Goal: Task Accomplishment & Management: Use online tool/utility

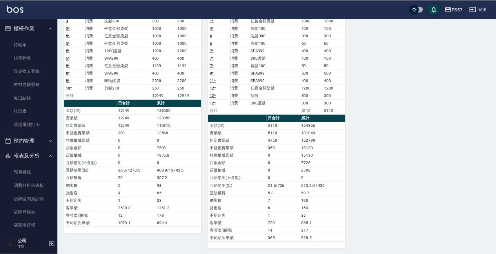
scroll to position [115, 0]
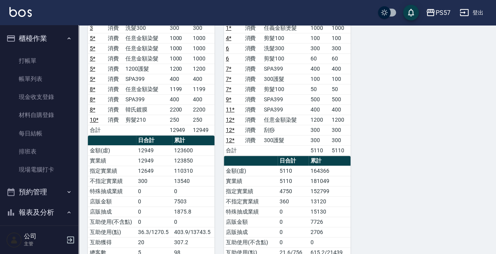
click at [18, 47] on button "櫃檯作業" at bounding box center [39, 38] width 72 height 20
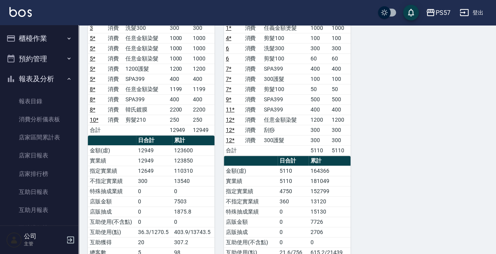
click at [30, 47] on button "櫃檯作業" at bounding box center [39, 38] width 72 height 20
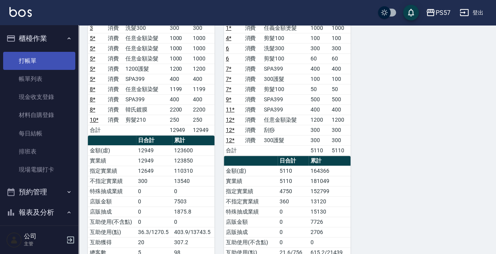
click at [19, 64] on link "打帳單" at bounding box center [39, 61] width 72 height 18
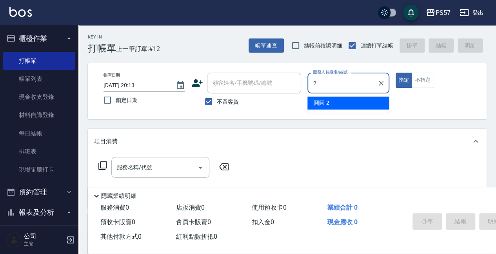
type input "[PERSON_NAME]-2"
type button "true"
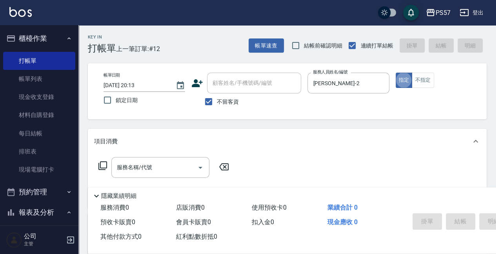
click at [123, 165] on input "服務名稱/代號" at bounding box center [154, 167] width 79 height 14
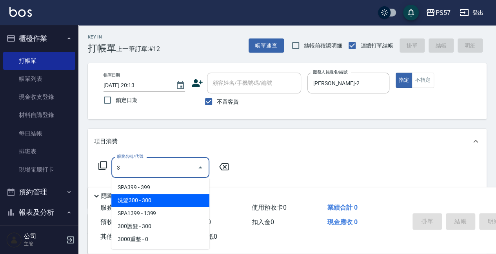
click at [140, 200] on span "洗髮300 - 300" at bounding box center [160, 200] width 98 height 13
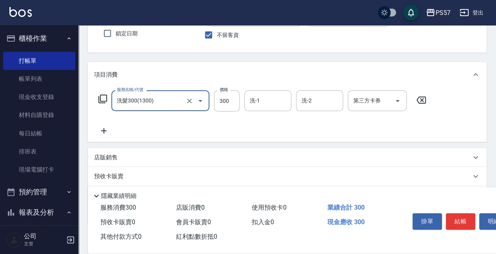
scroll to position [78, 0]
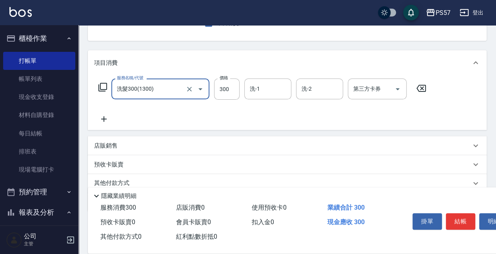
type input "洗髮300(1300)"
click at [102, 118] on icon at bounding box center [104, 118] width 20 height 9
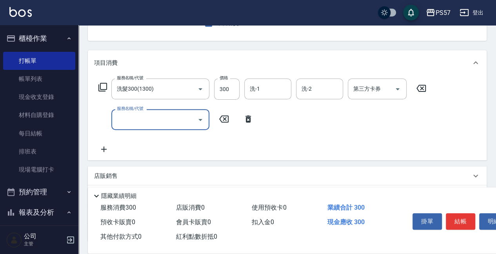
click at [148, 126] on input "服務名稱/代號" at bounding box center [154, 120] width 79 height 14
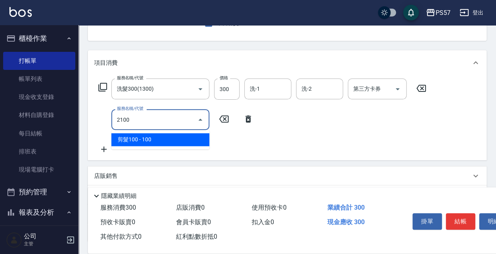
type input "剪髮100(2100)"
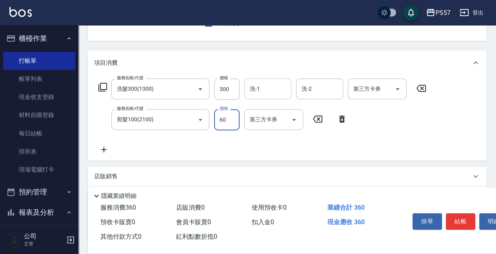
type input "60"
click at [258, 86] on input "洗-1" at bounding box center [268, 89] width 40 height 14
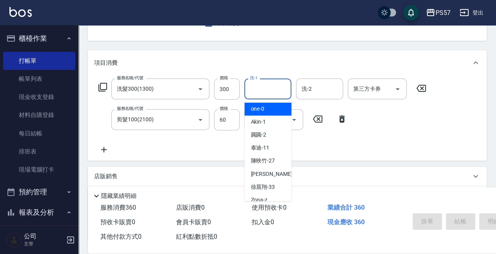
type input "[DATE] 20:14"
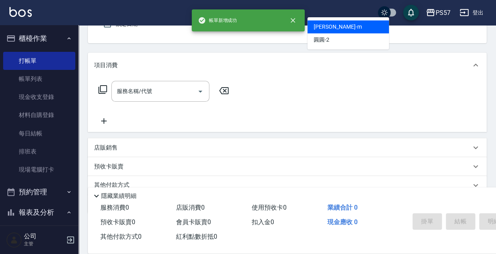
type input "[PERSON_NAME]-m"
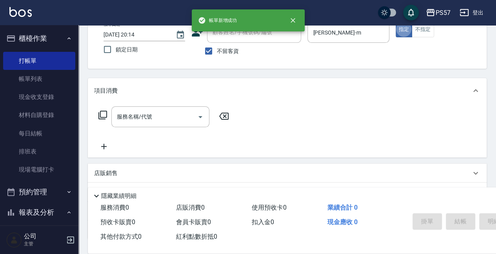
scroll to position [20, 0]
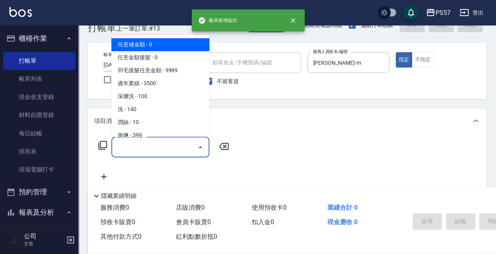
click at [134, 144] on input "服務名稱/代號" at bounding box center [154, 147] width 79 height 14
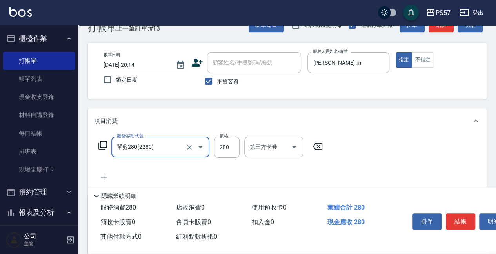
type input "單剪280(2280)"
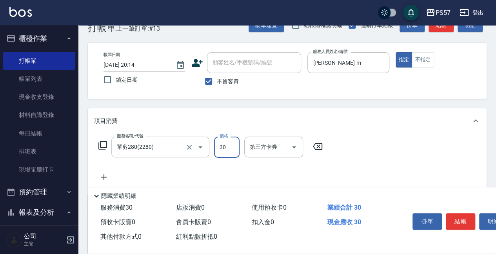
type input "300"
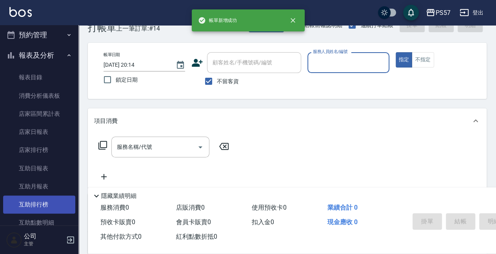
scroll to position [287, 0]
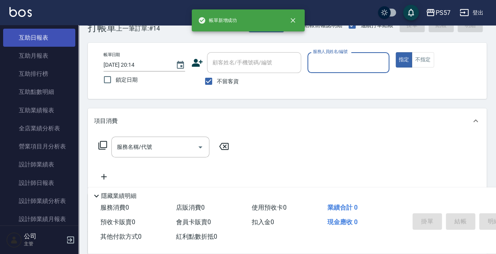
click at [30, 44] on link "互助日報表" at bounding box center [39, 38] width 72 height 18
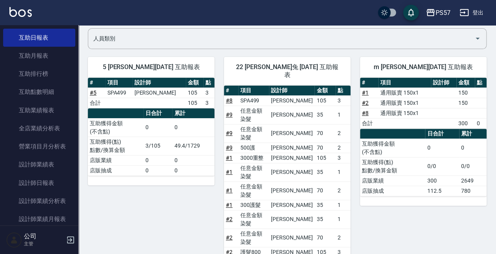
scroll to position [139, 0]
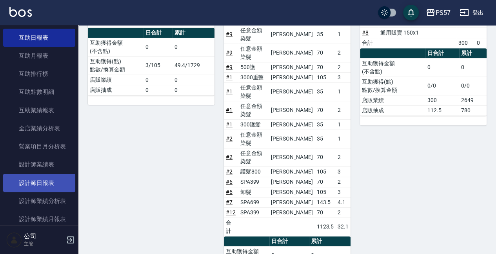
click at [33, 186] on link "設計師日報表" at bounding box center [39, 183] width 72 height 18
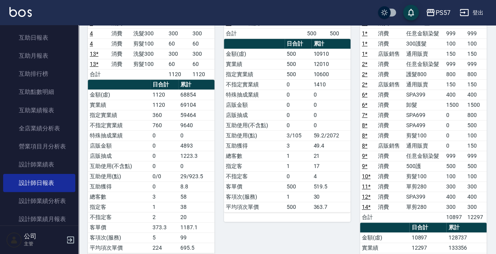
scroll to position [209, 0]
